Goal: Information Seeking & Learning: Understand process/instructions

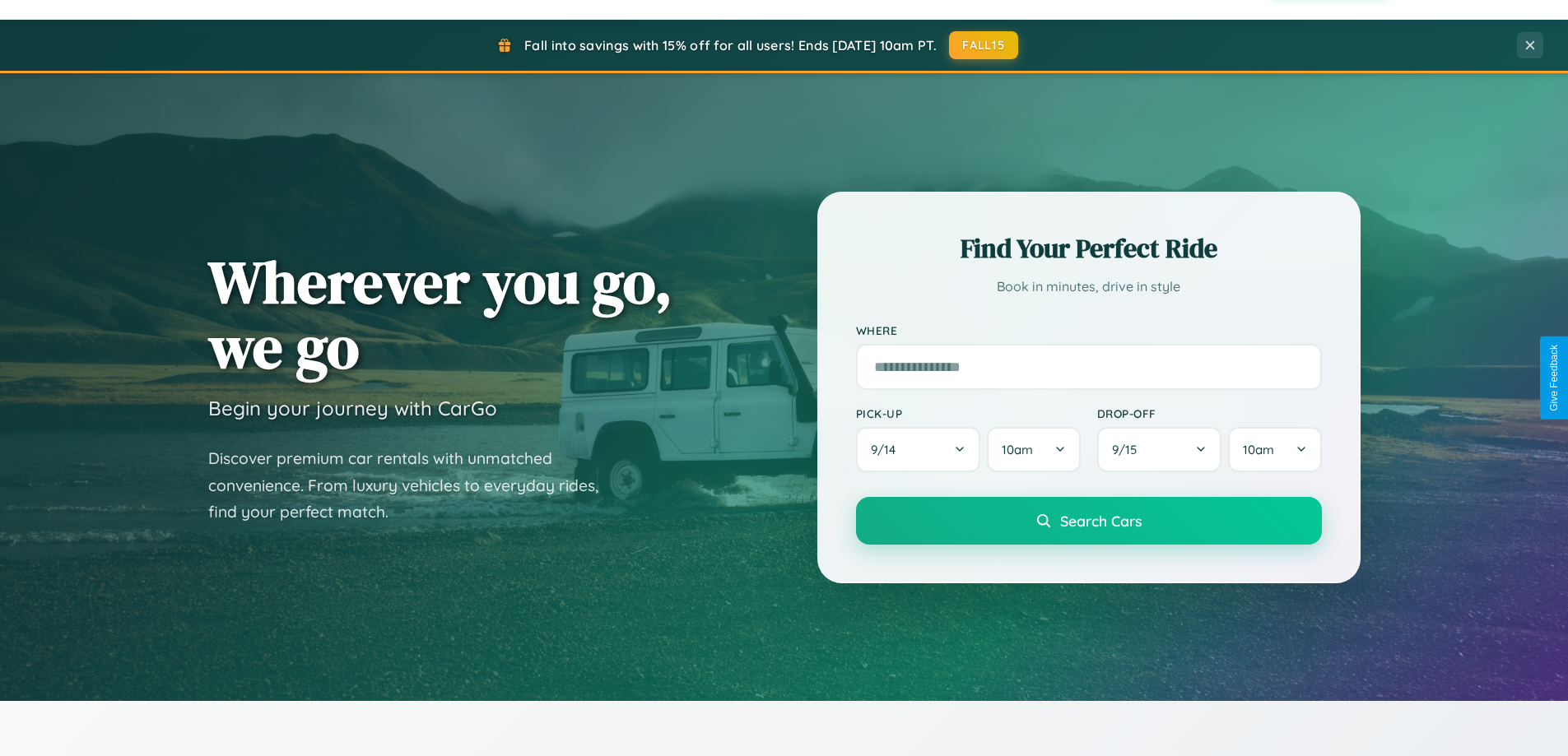
scroll to position [2984, 0]
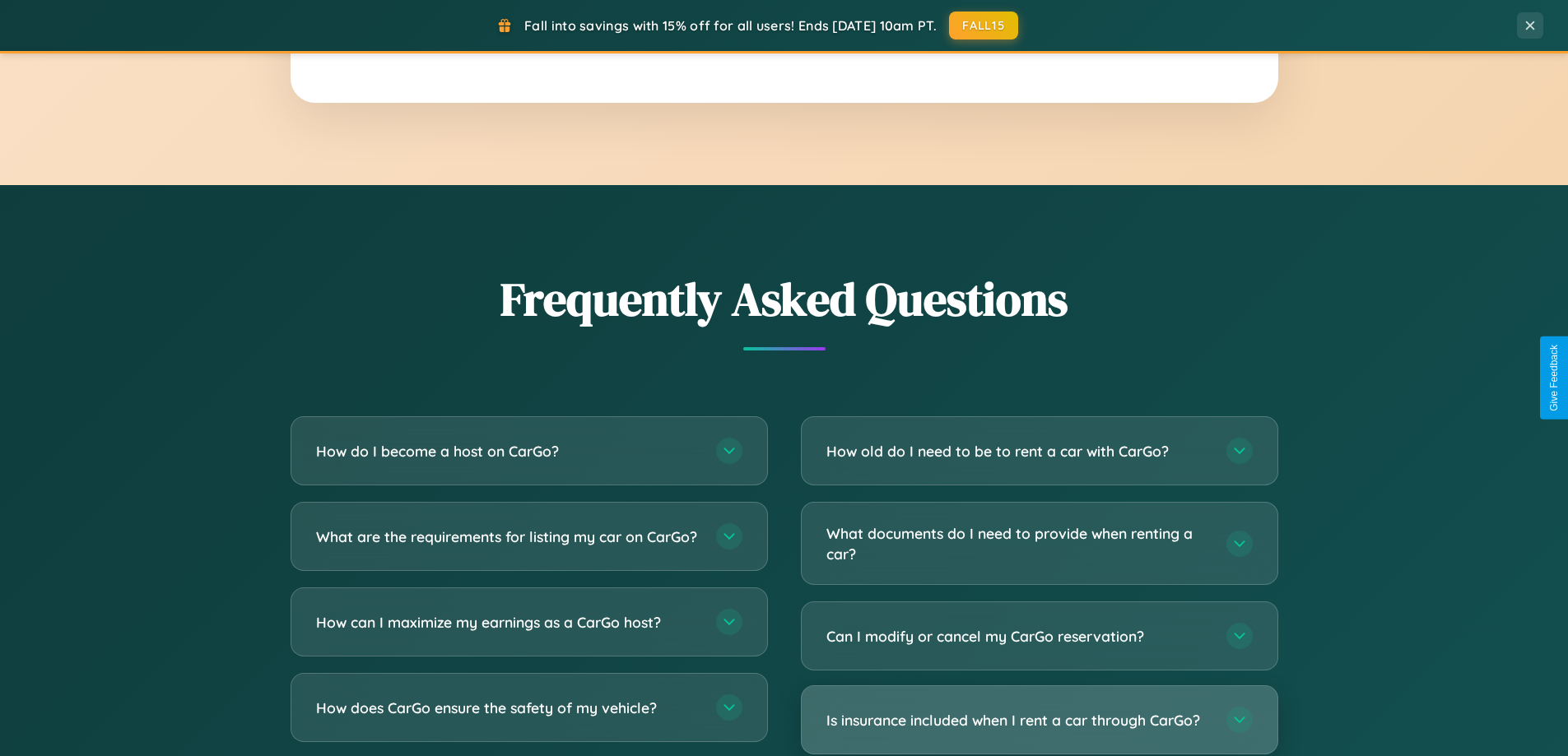
click at [1038, 722] on h3 "Is insurance included when I rent a car through CarGo?" at bounding box center [1018, 721] width 383 height 21
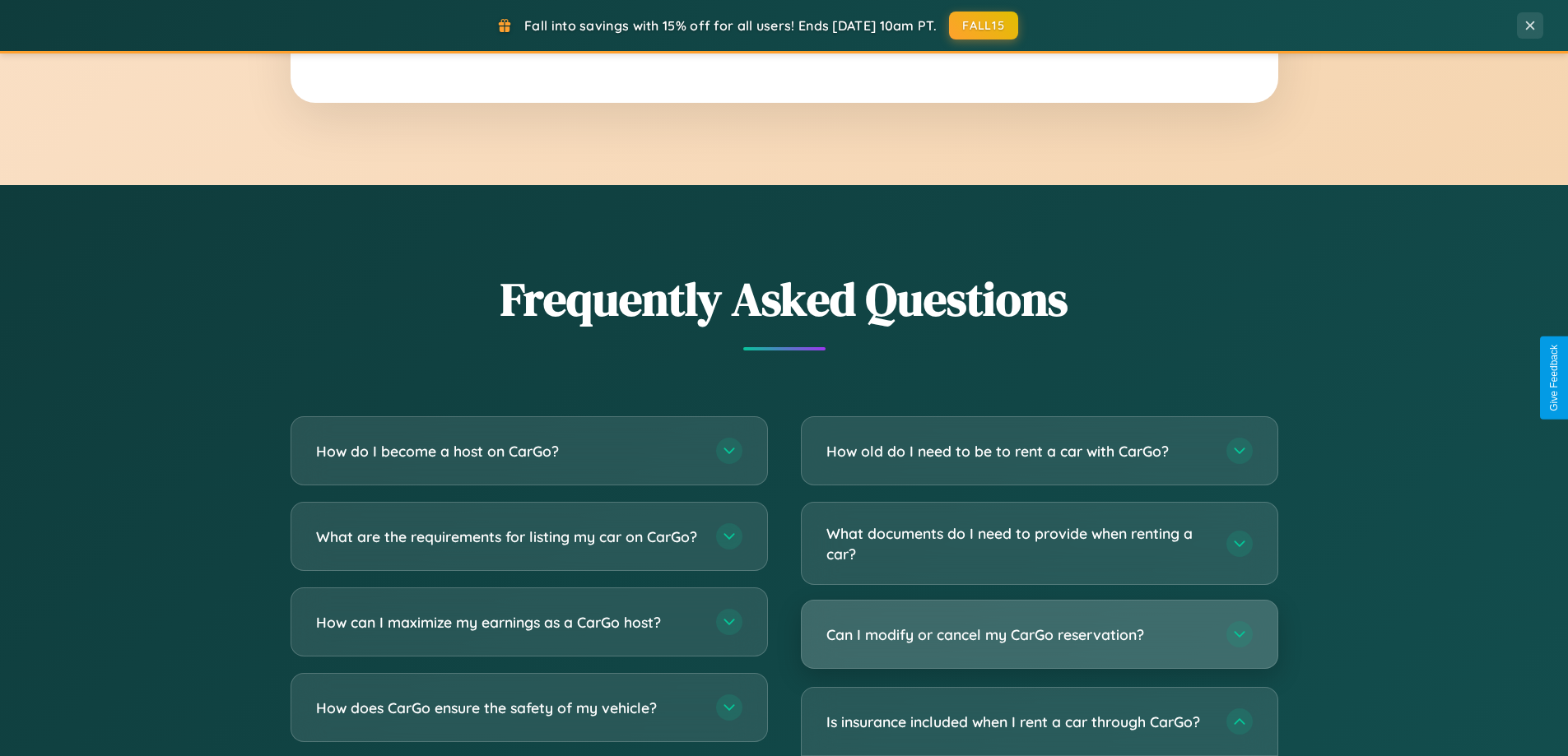
click at [1038, 635] on h3 "Can I modify or cancel my CarGo reservation?" at bounding box center [1018, 635] width 383 height 21
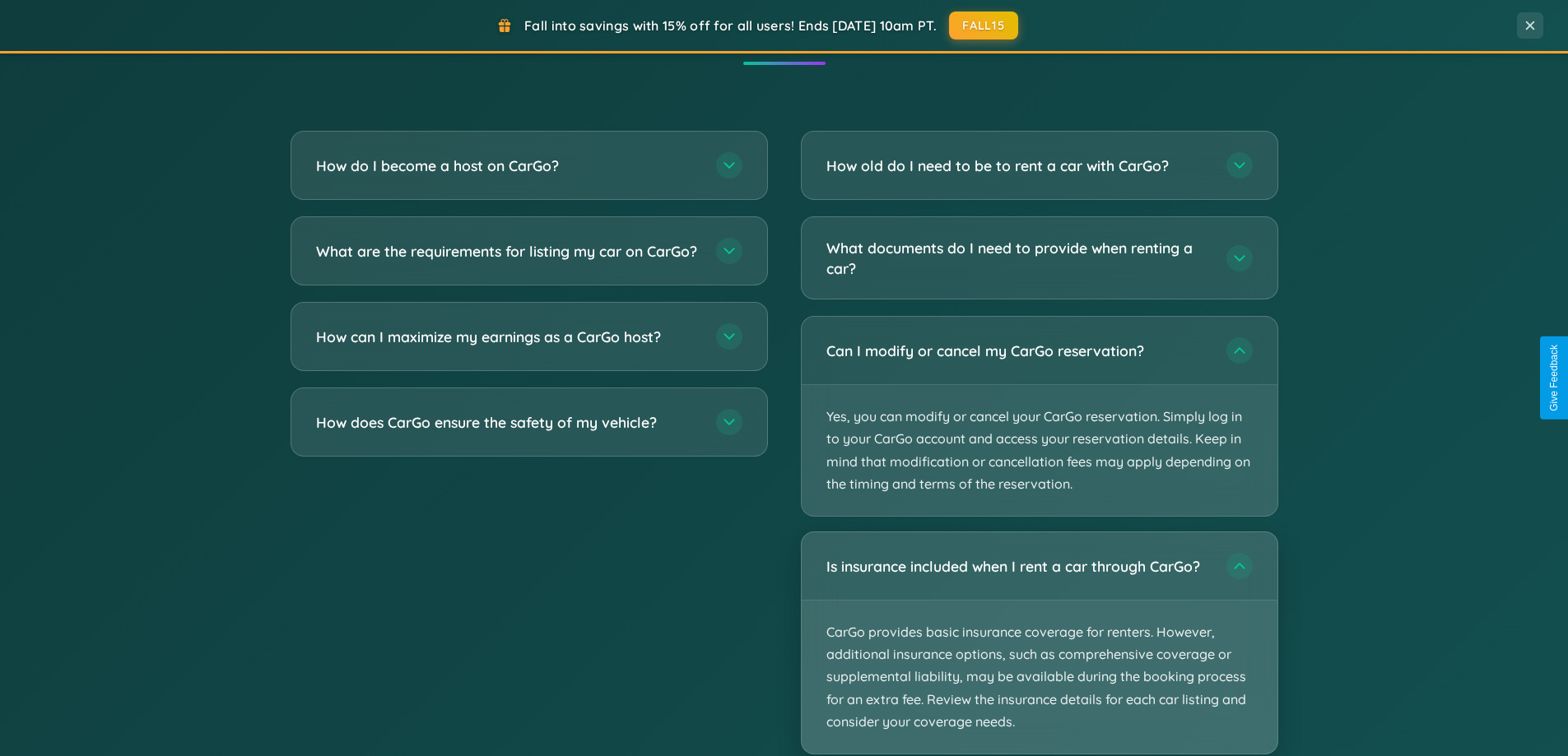
click at [1038, 642] on p "CarGo provides basic insurance coverage for renters. However, additional insura…" at bounding box center [1039, 678] width 475 height 153
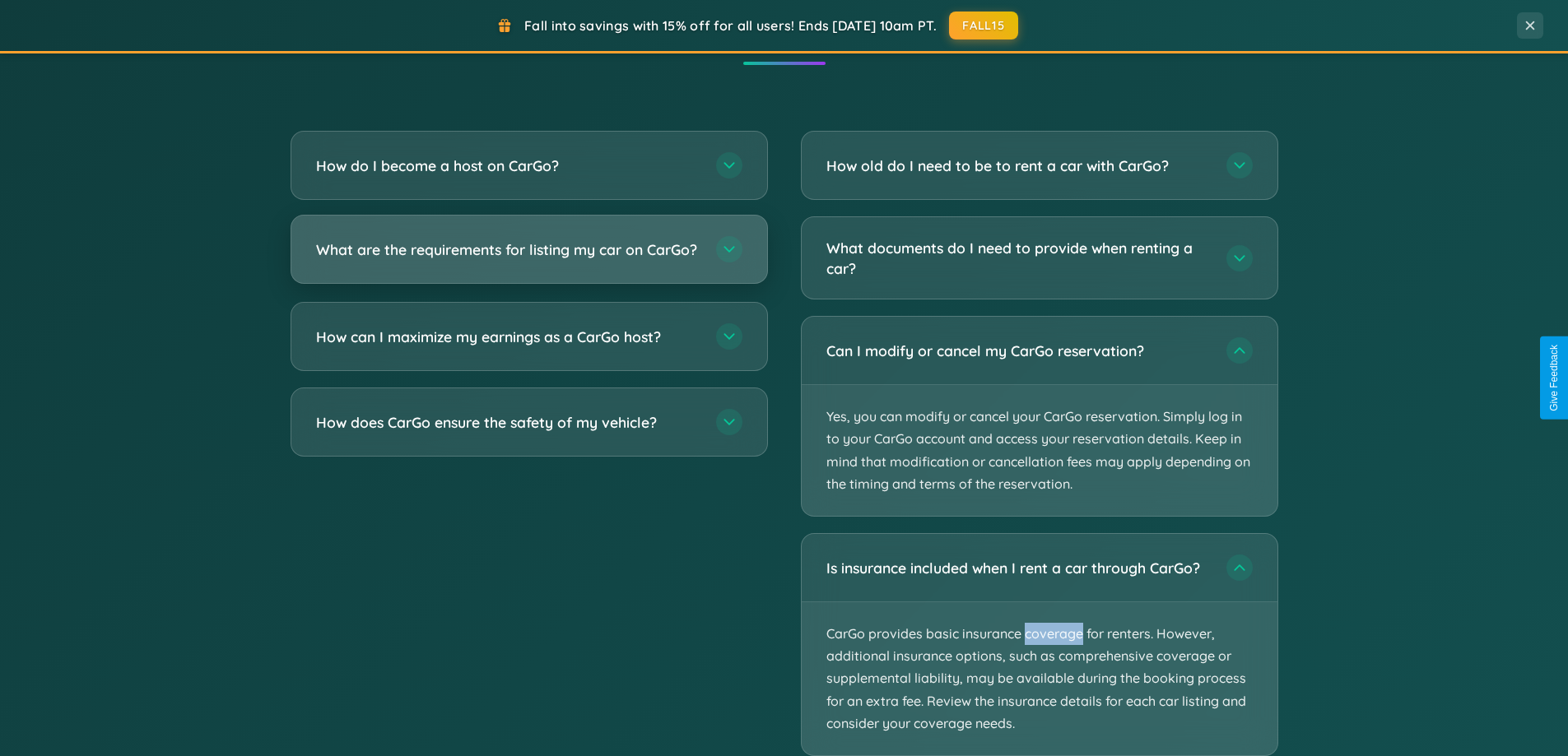
click at [529, 257] on h3 "What are the requirements for listing my car on CarGo?" at bounding box center [507, 250] width 383 height 21
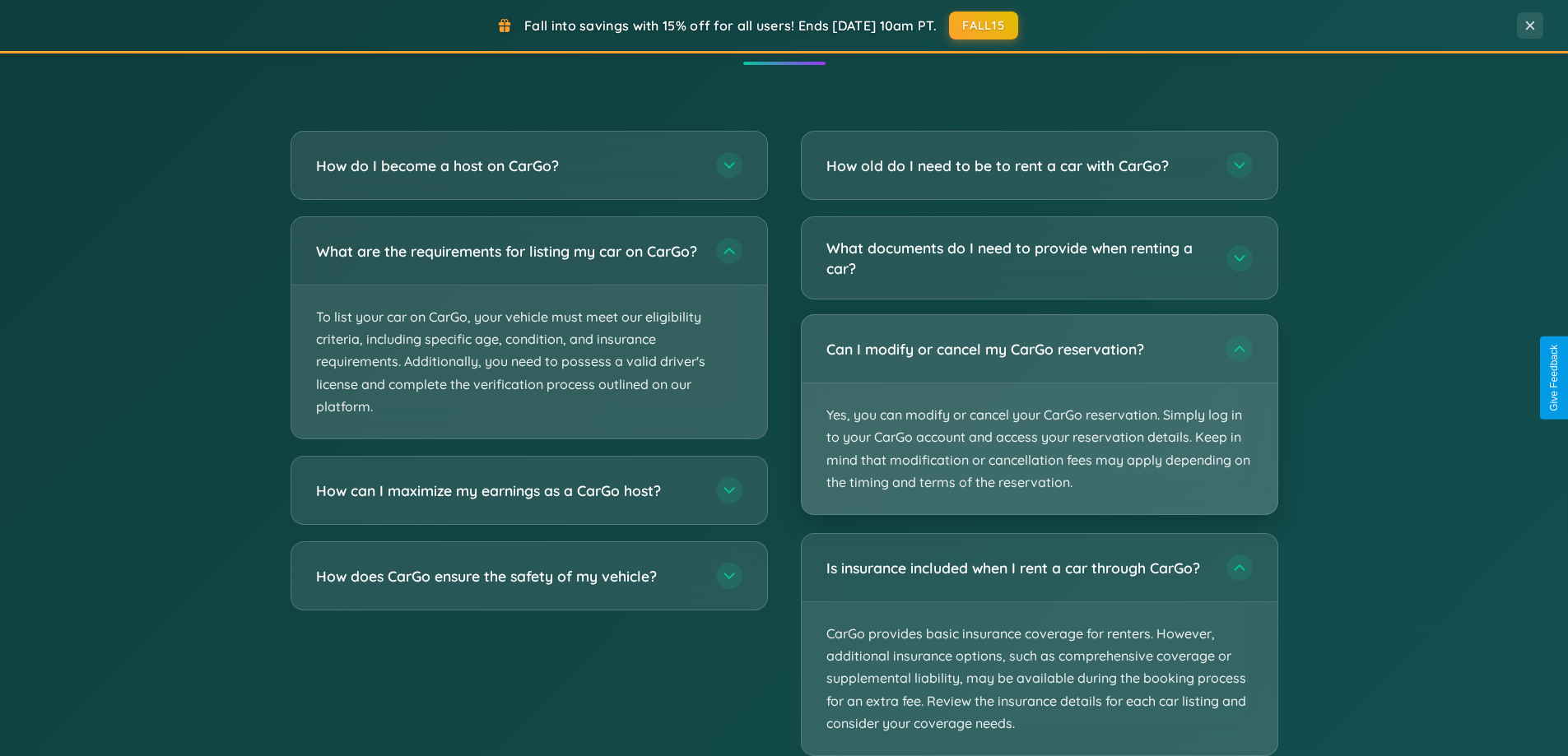
click at [1038, 417] on p "Yes, you can modify or cancel your CarGo reservation. Simply log in to your Car…" at bounding box center [1039, 449] width 475 height 131
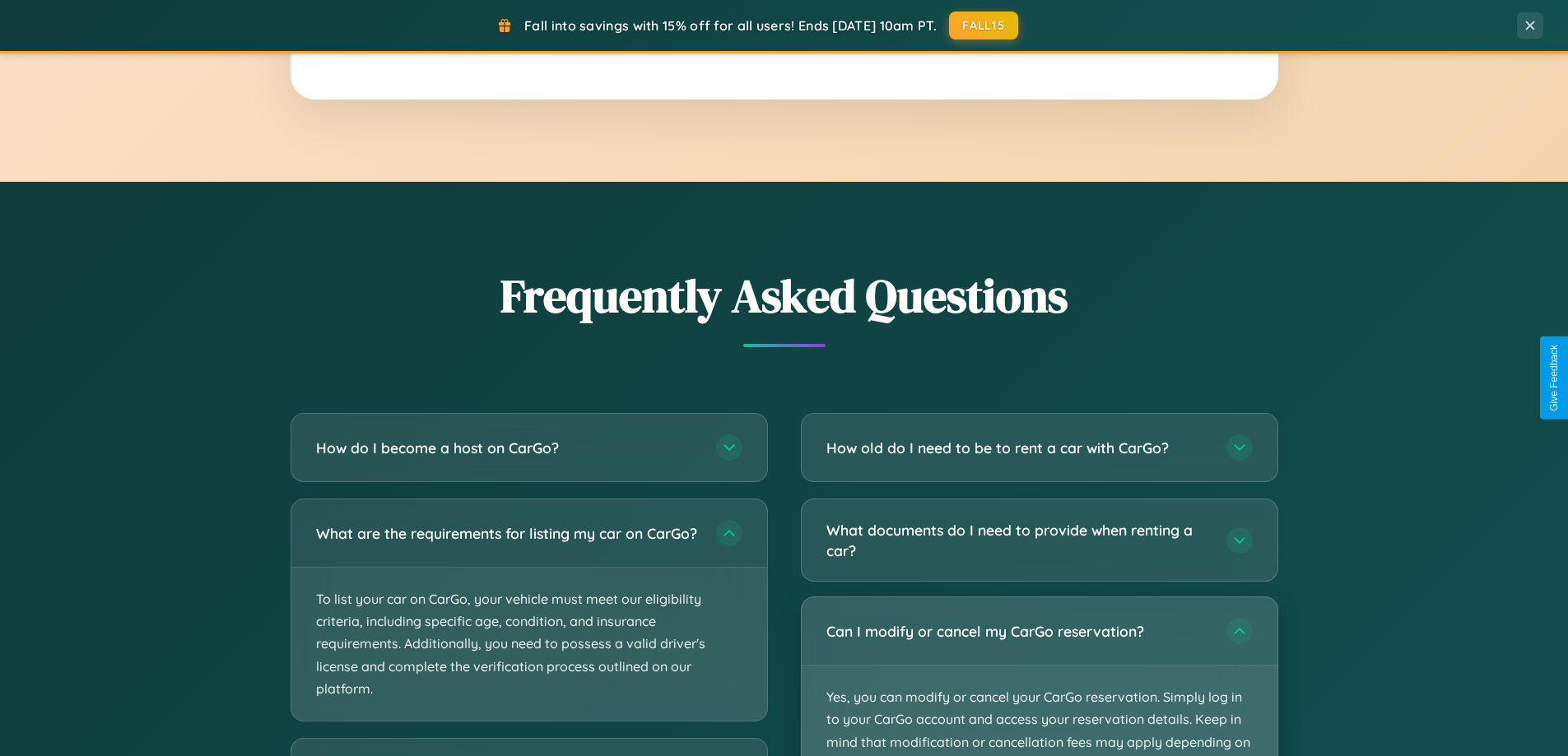
scroll to position [2644, 0]
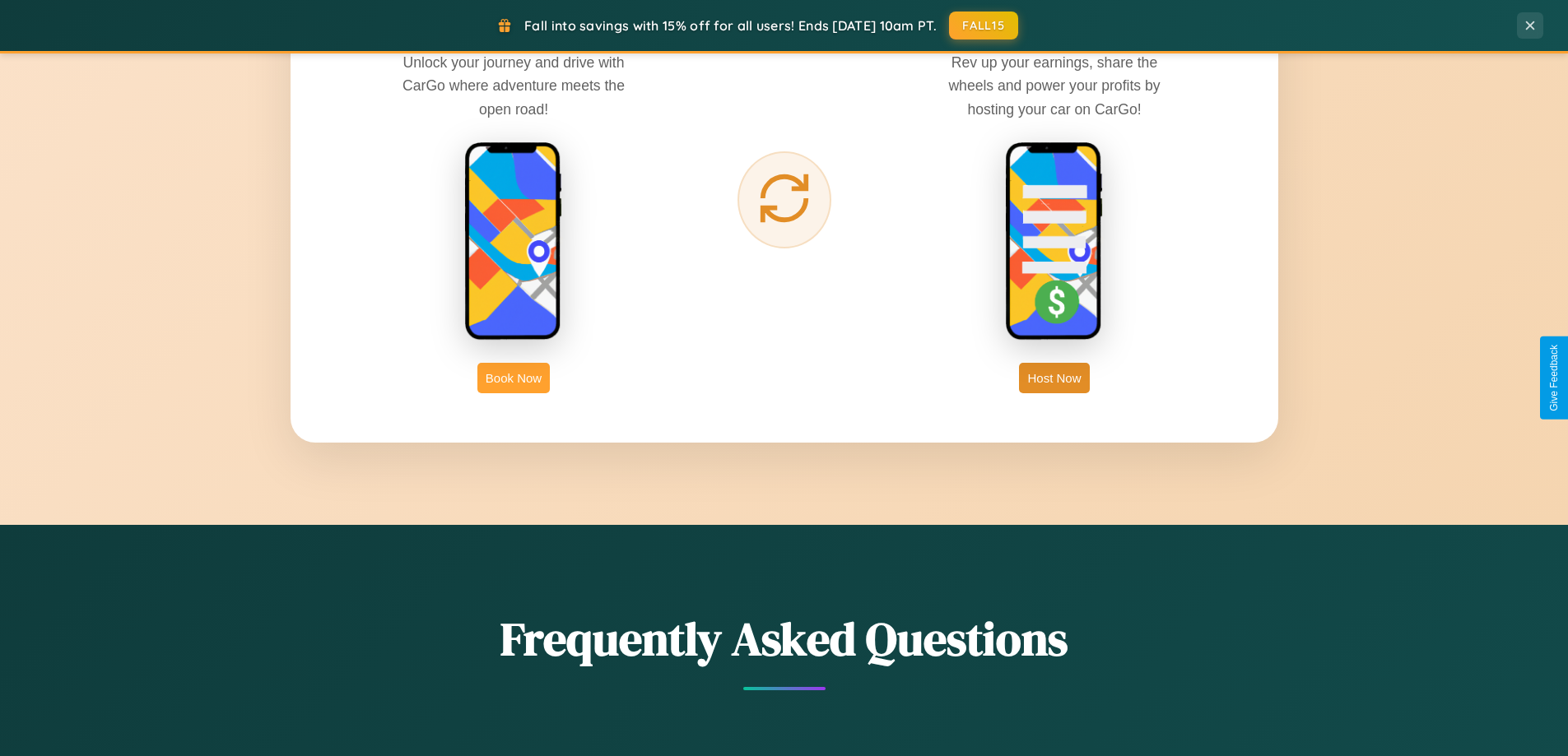
click at [513, 378] on button "Book Now" at bounding box center [513, 377] width 72 height 30
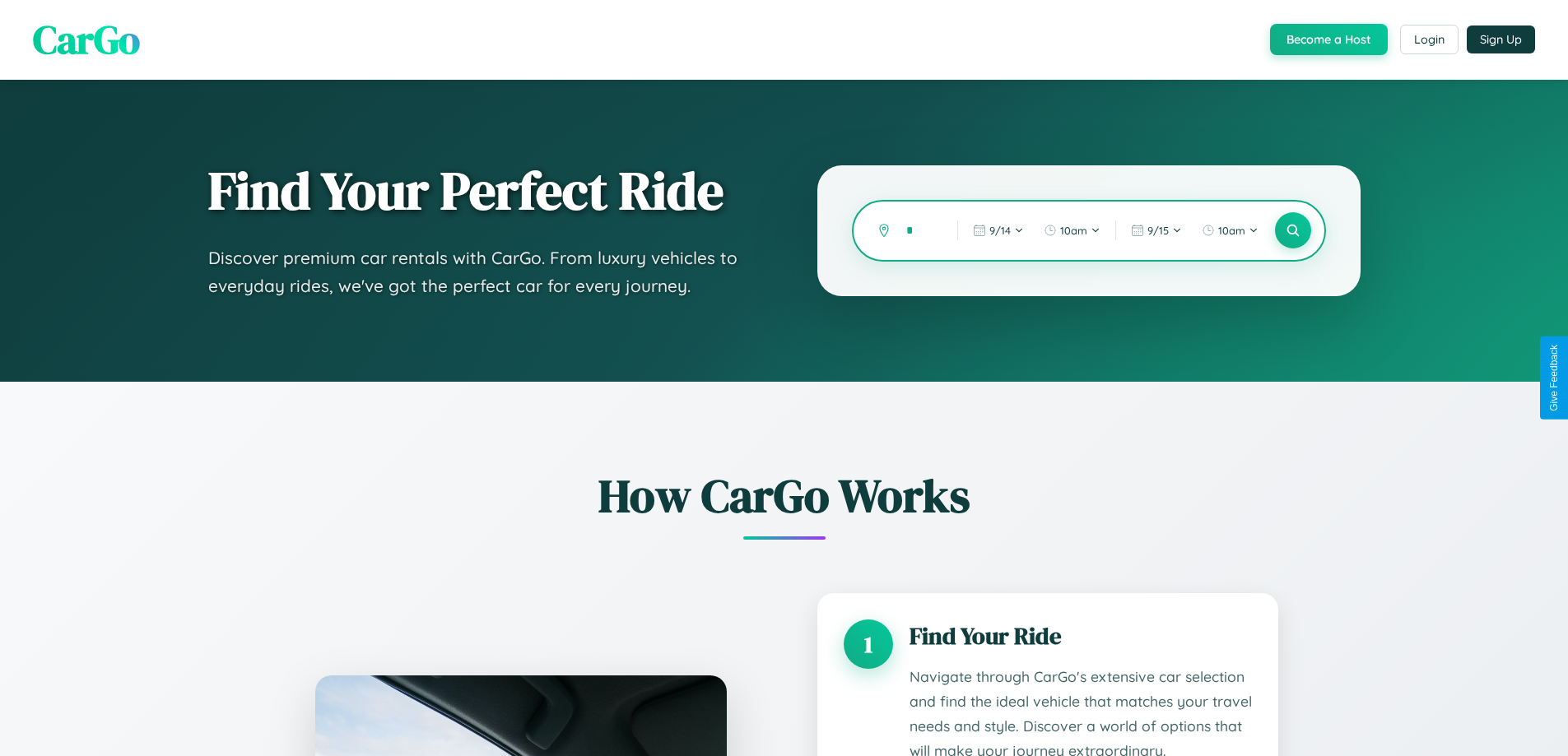
scroll to position [223, 0]
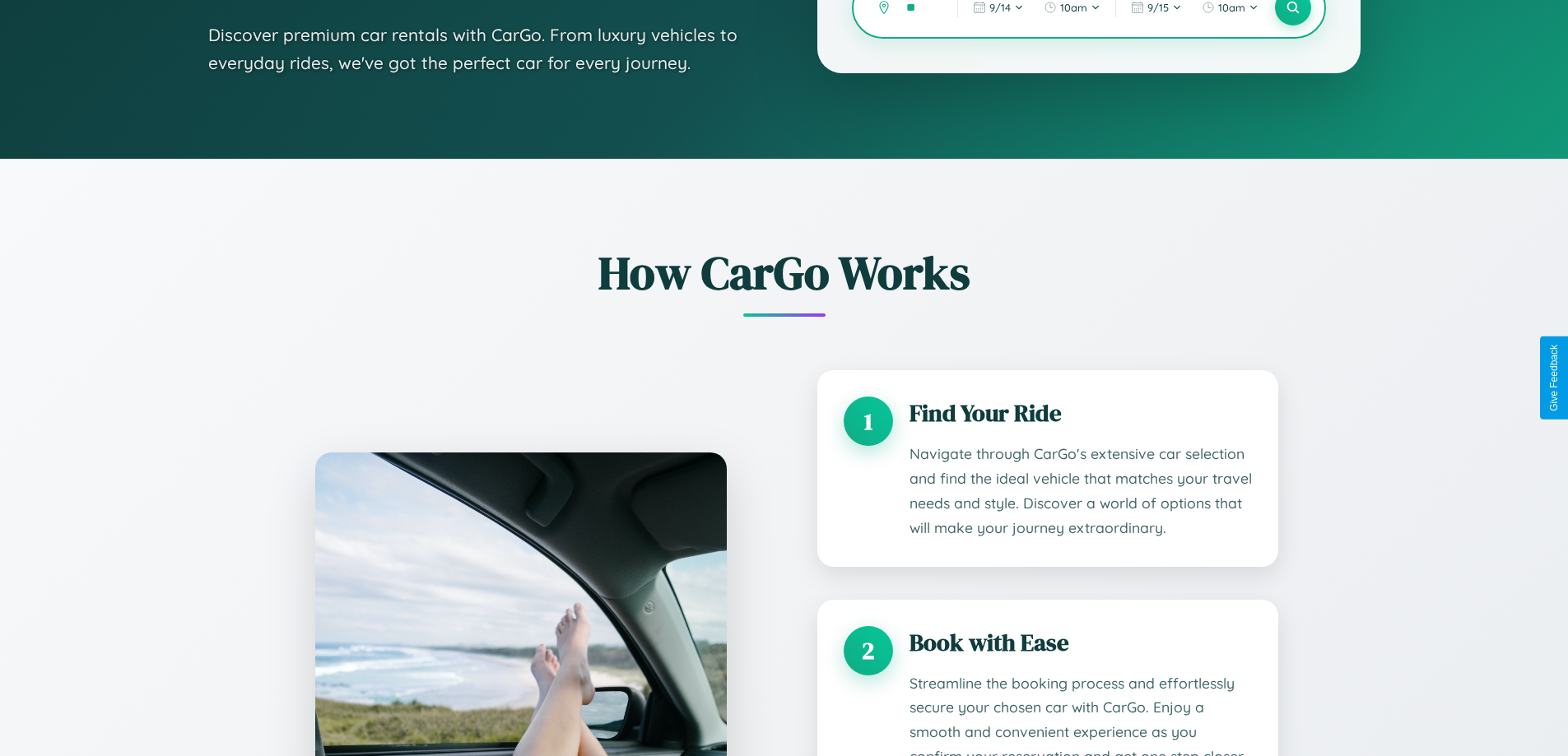
type input "***"
